Goal: Navigation & Orientation: Understand site structure

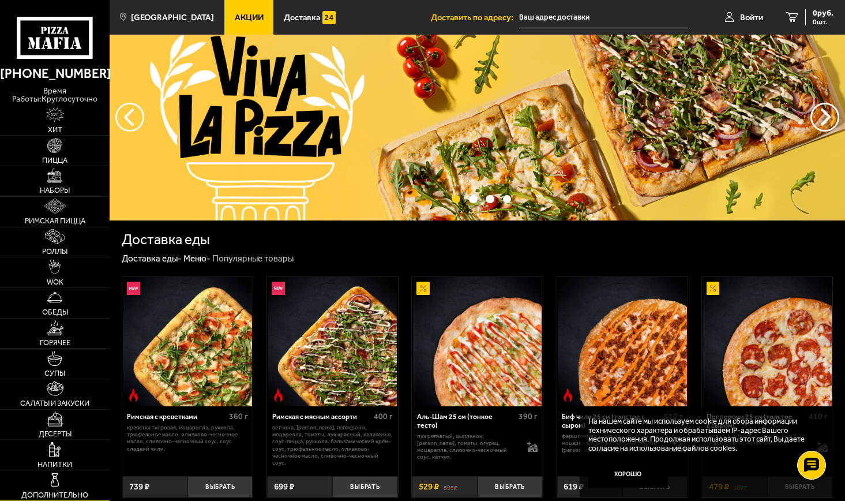
scroll to position [33, 0]
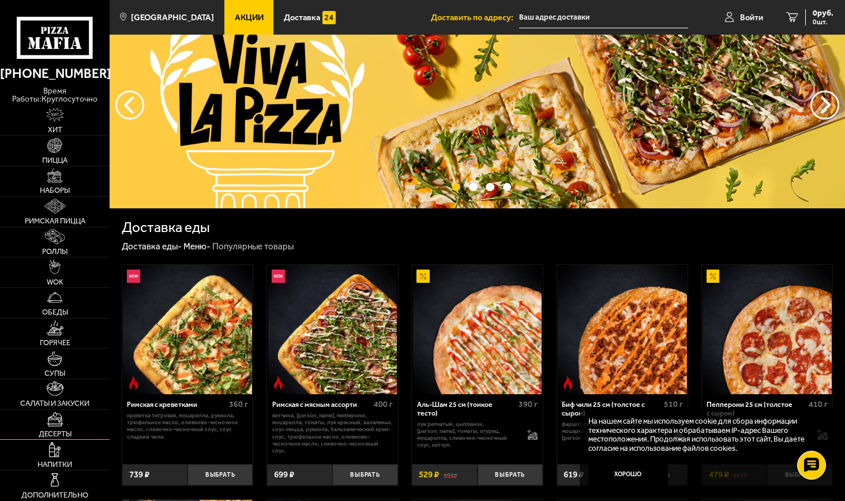
click at [49, 431] on span "Десерты" at bounding box center [55, 434] width 33 height 8
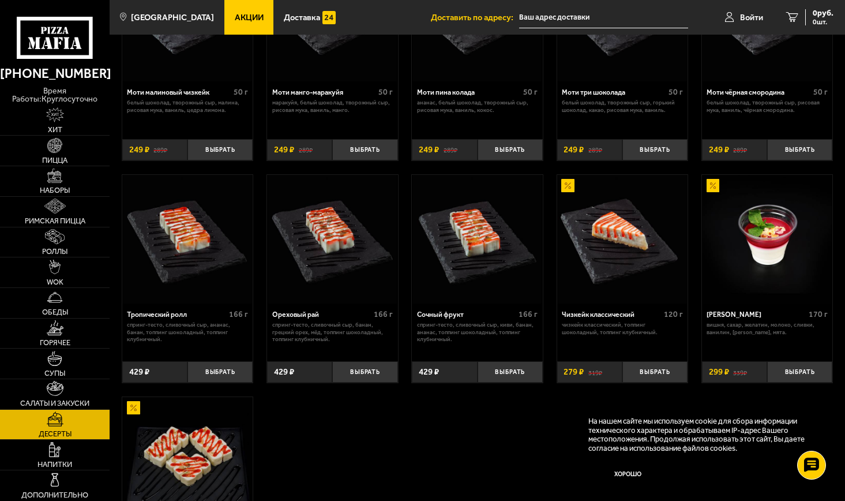
scroll to position [143, 0]
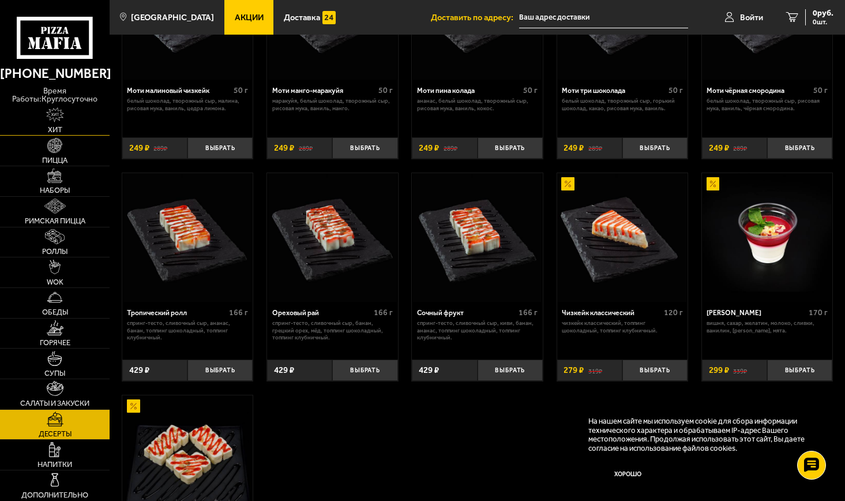
click at [57, 126] on span "Хит" at bounding box center [55, 130] width 14 height 8
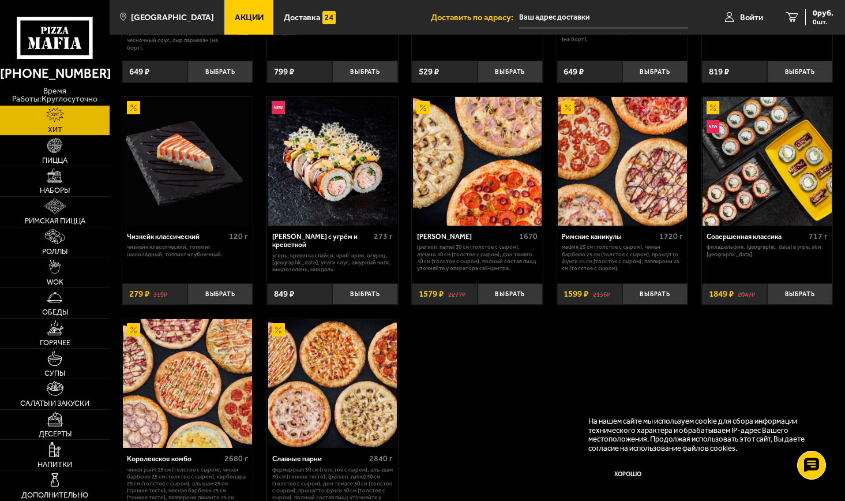
scroll to position [506, 0]
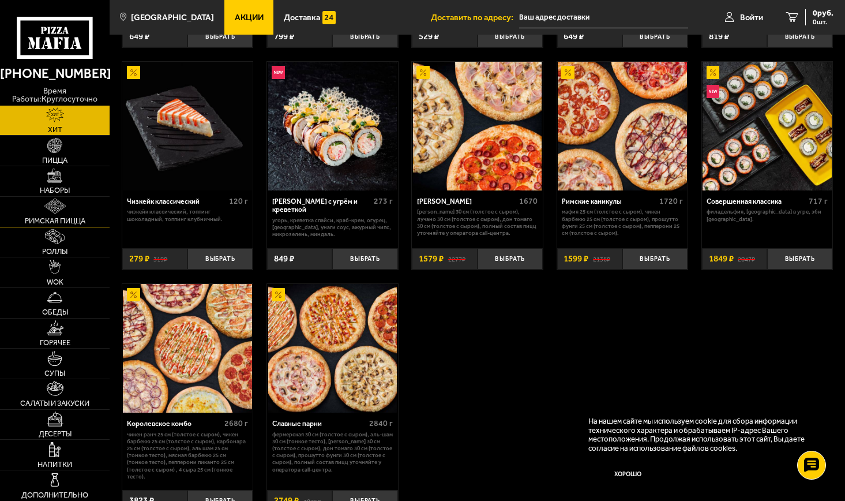
click at [55, 217] on span "Римская пицца" at bounding box center [55, 221] width 61 height 8
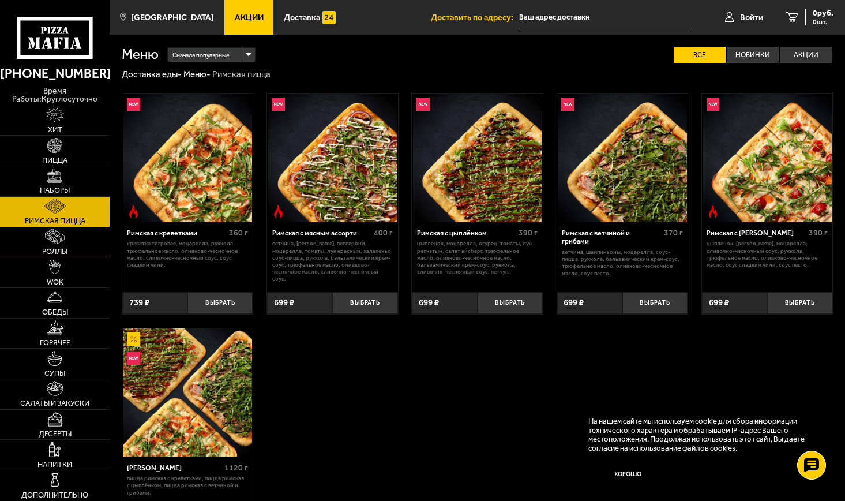
click at [63, 255] on span "Роллы" at bounding box center [54, 252] width 25 height 8
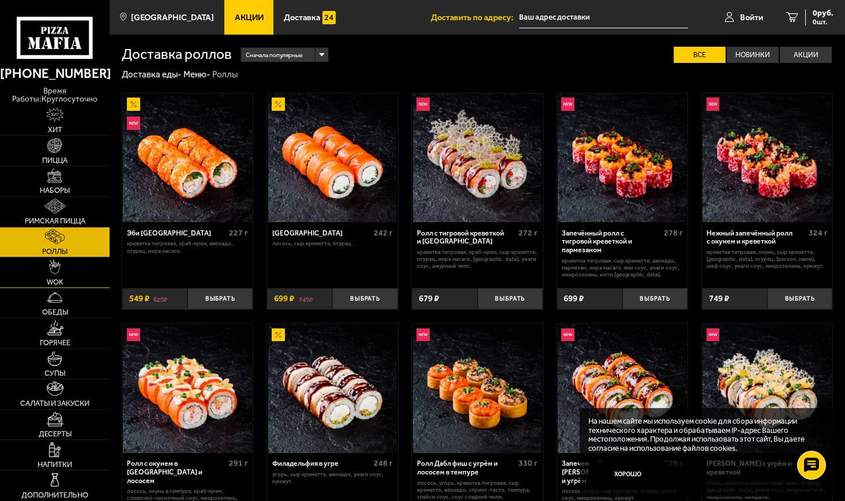
click at [48, 275] on link "WOK" at bounding box center [55, 272] width 110 height 30
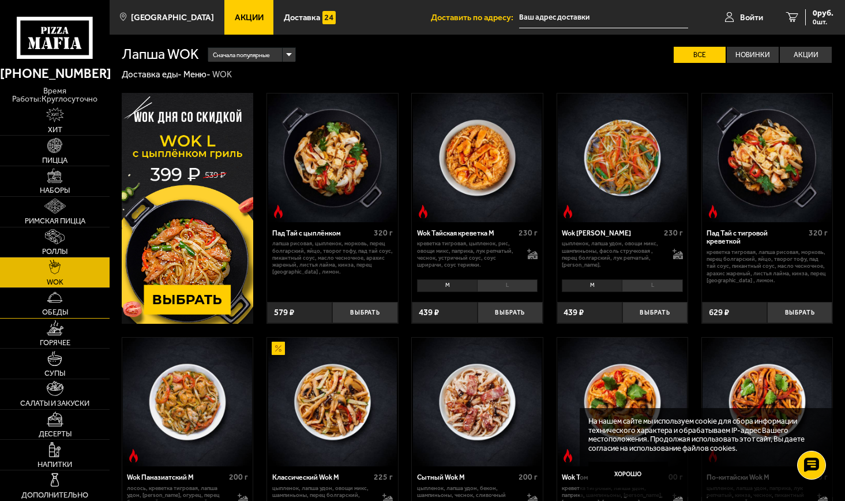
click at [53, 304] on img at bounding box center [54, 297] width 15 height 15
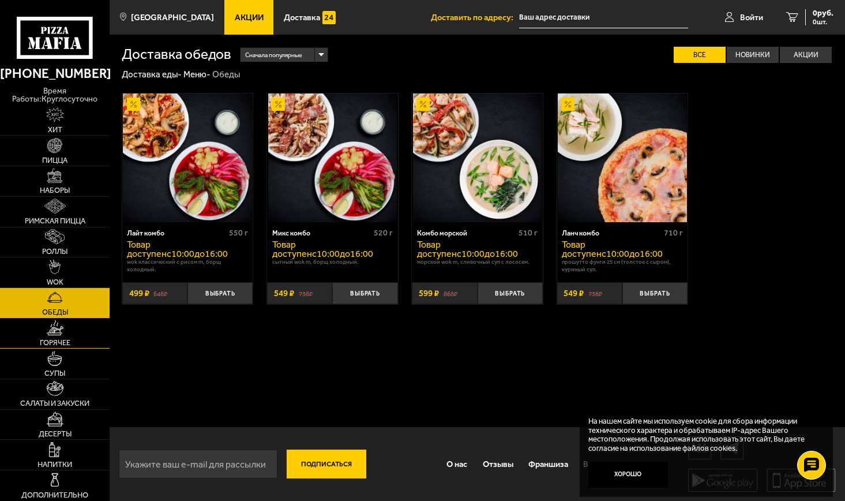
click at [52, 341] on span "Горячее" at bounding box center [55, 343] width 31 height 8
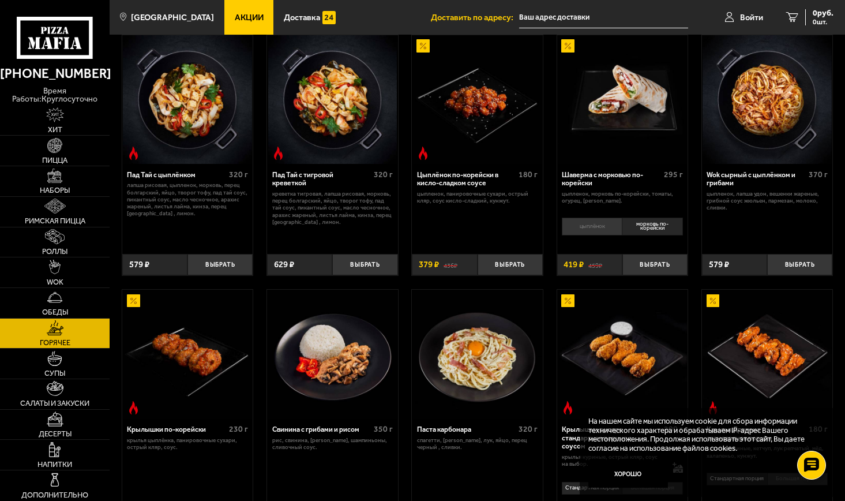
scroll to position [55, 0]
